Goal: Go to known website

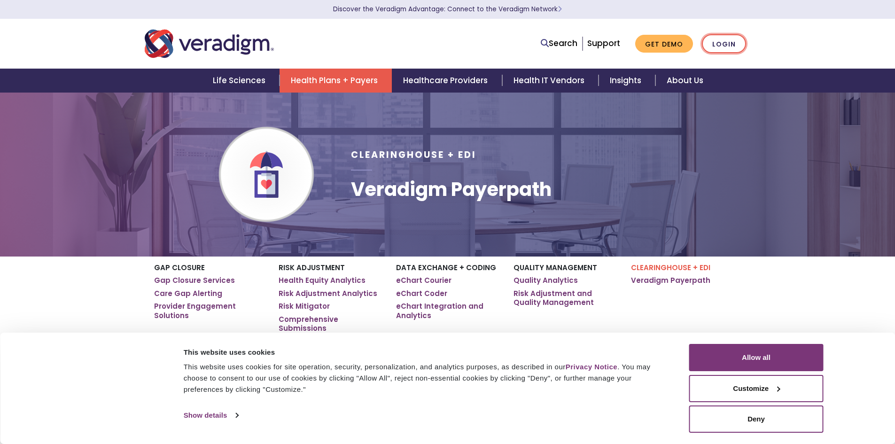
click at [728, 45] on link "Login" at bounding box center [724, 43] width 44 height 19
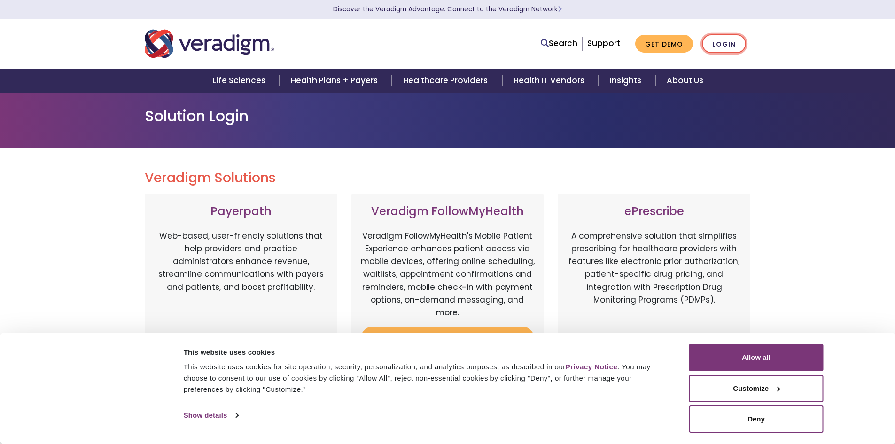
click at [711, 41] on link "Login" at bounding box center [724, 43] width 44 height 19
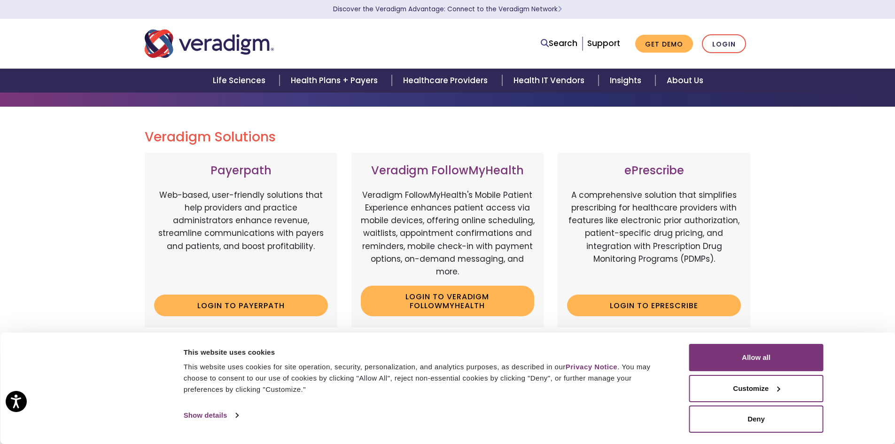
scroll to position [94, 0]
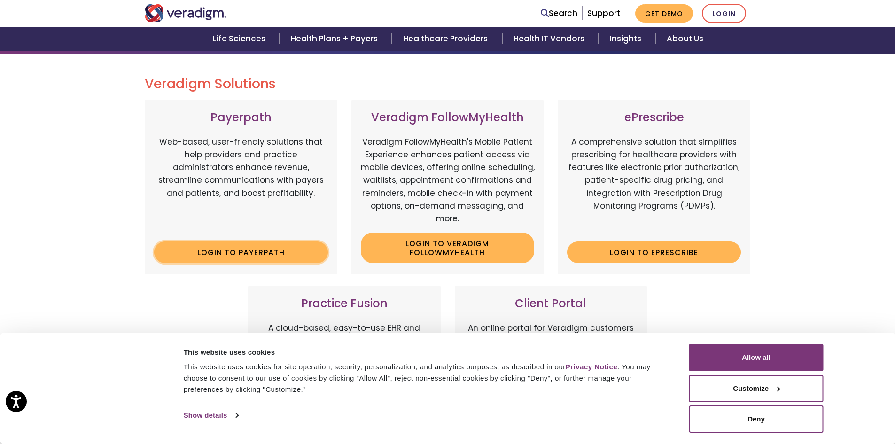
click at [264, 257] on link "Login to Payerpath" at bounding box center [241, 253] width 174 height 22
